Goal: Navigation & Orientation: Find specific page/section

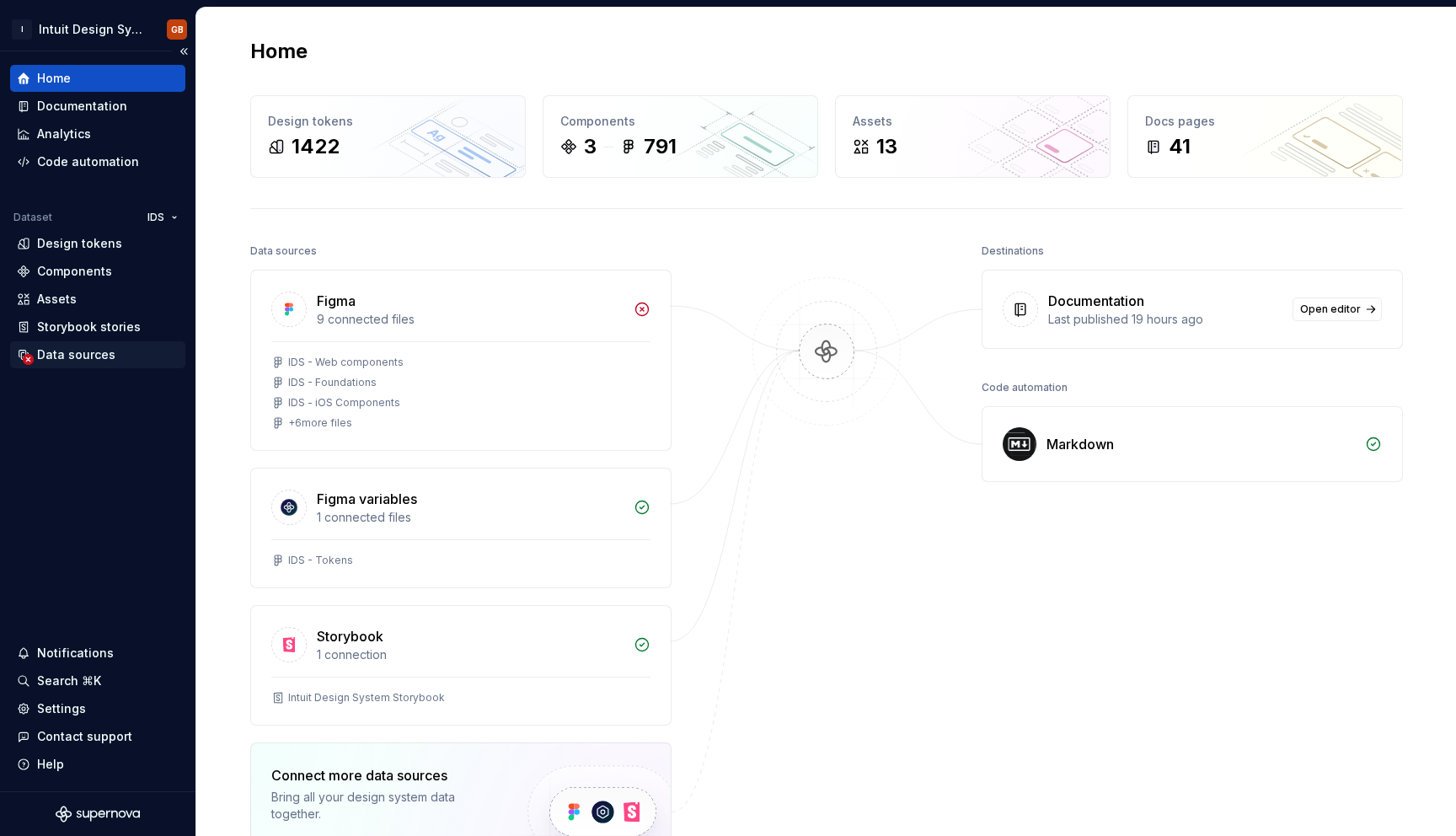
click at [68, 362] on div "Data sources" at bounding box center [77, 355] width 79 height 17
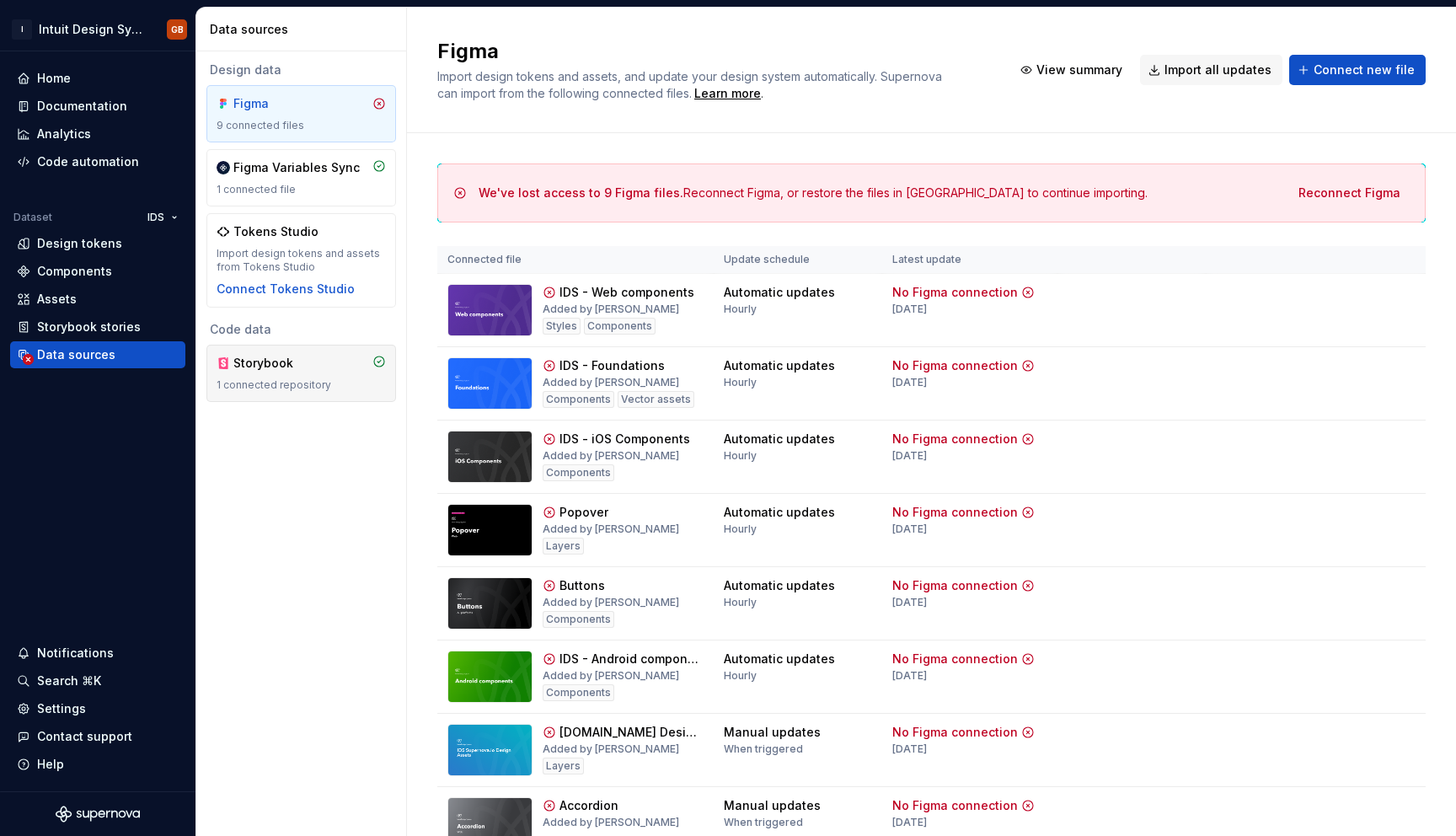
click at [327, 367] on div "Storybook" at bounding box center [301, 362] width 169 height 17
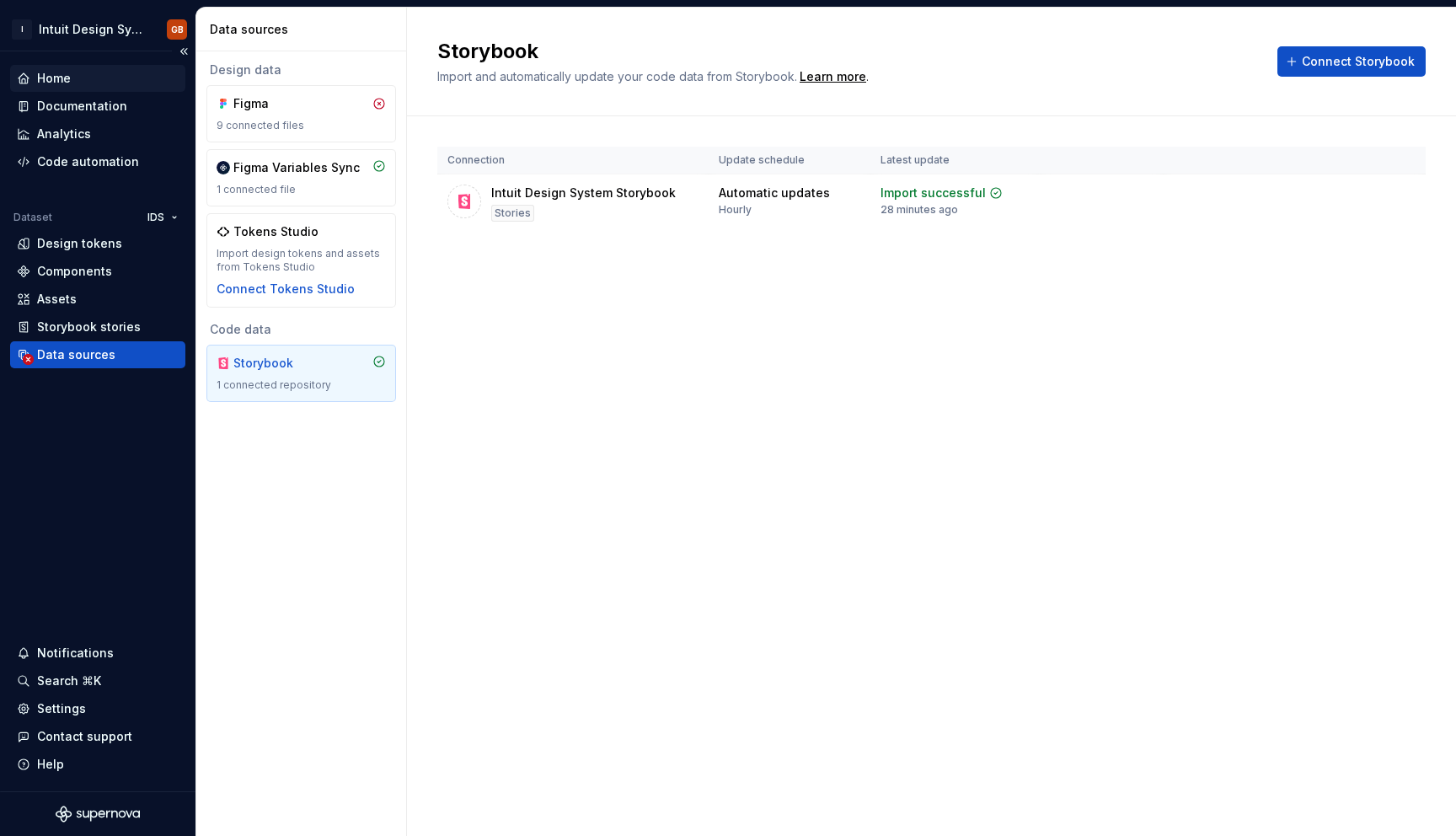
click at [85, 74] on div "Home" at bounding box center [97, 78] width 162 height 17
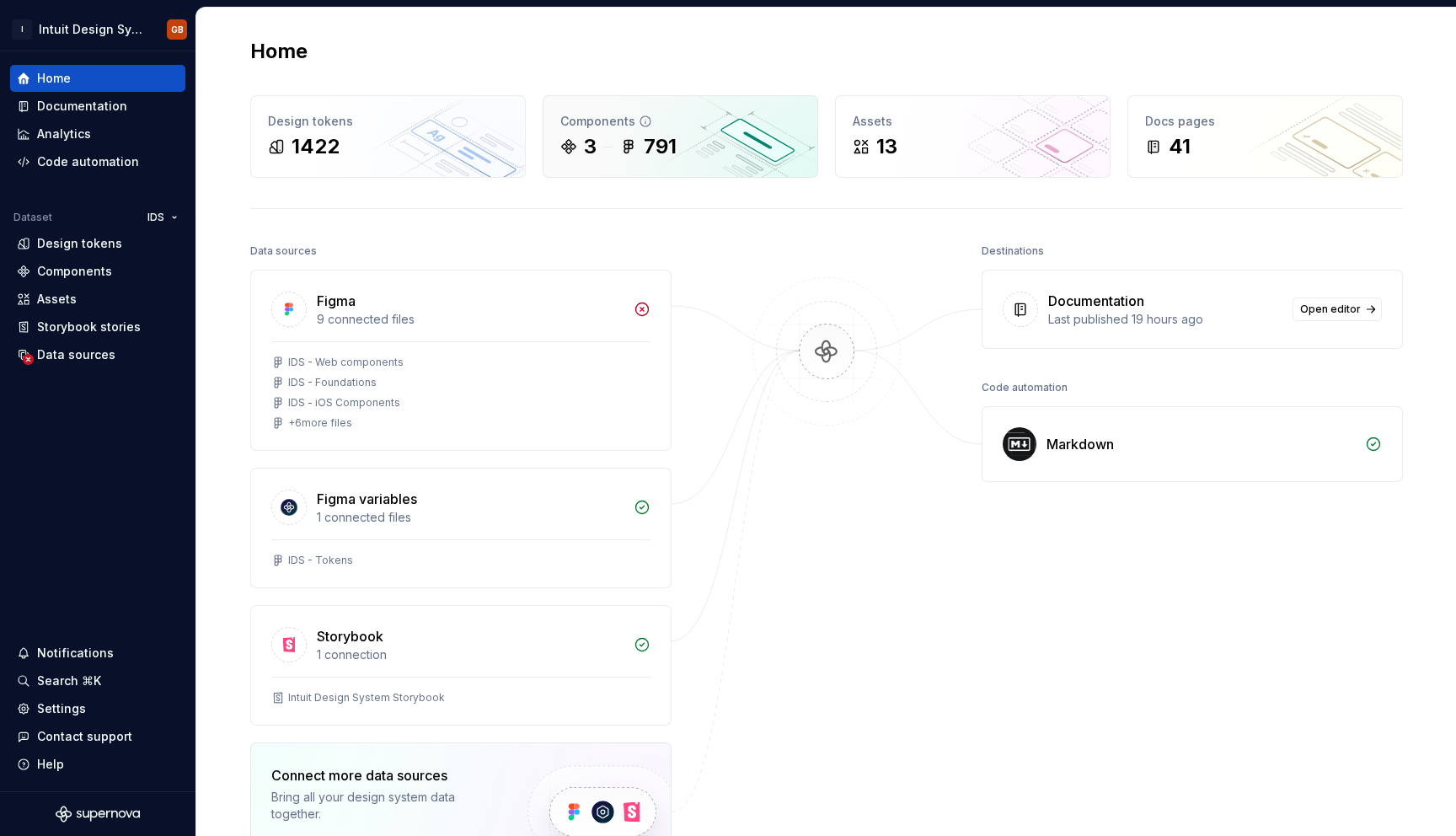
click at [589, 145] on div "3" at bounding box center [589, 146] width 13 height 27
